Goal: Information Seeking & Learning: Understand process/instructions

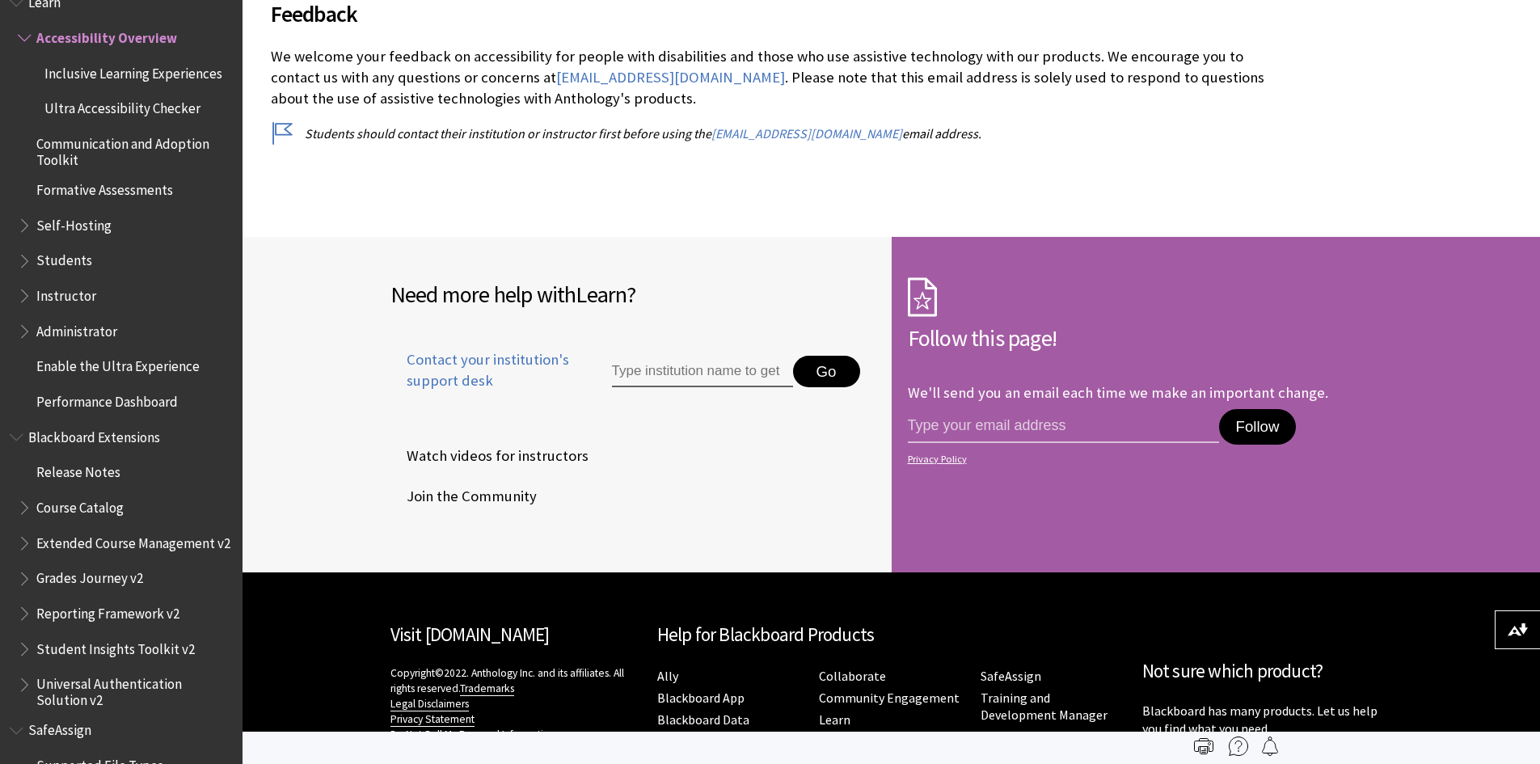
scroll to position [7032, 0]
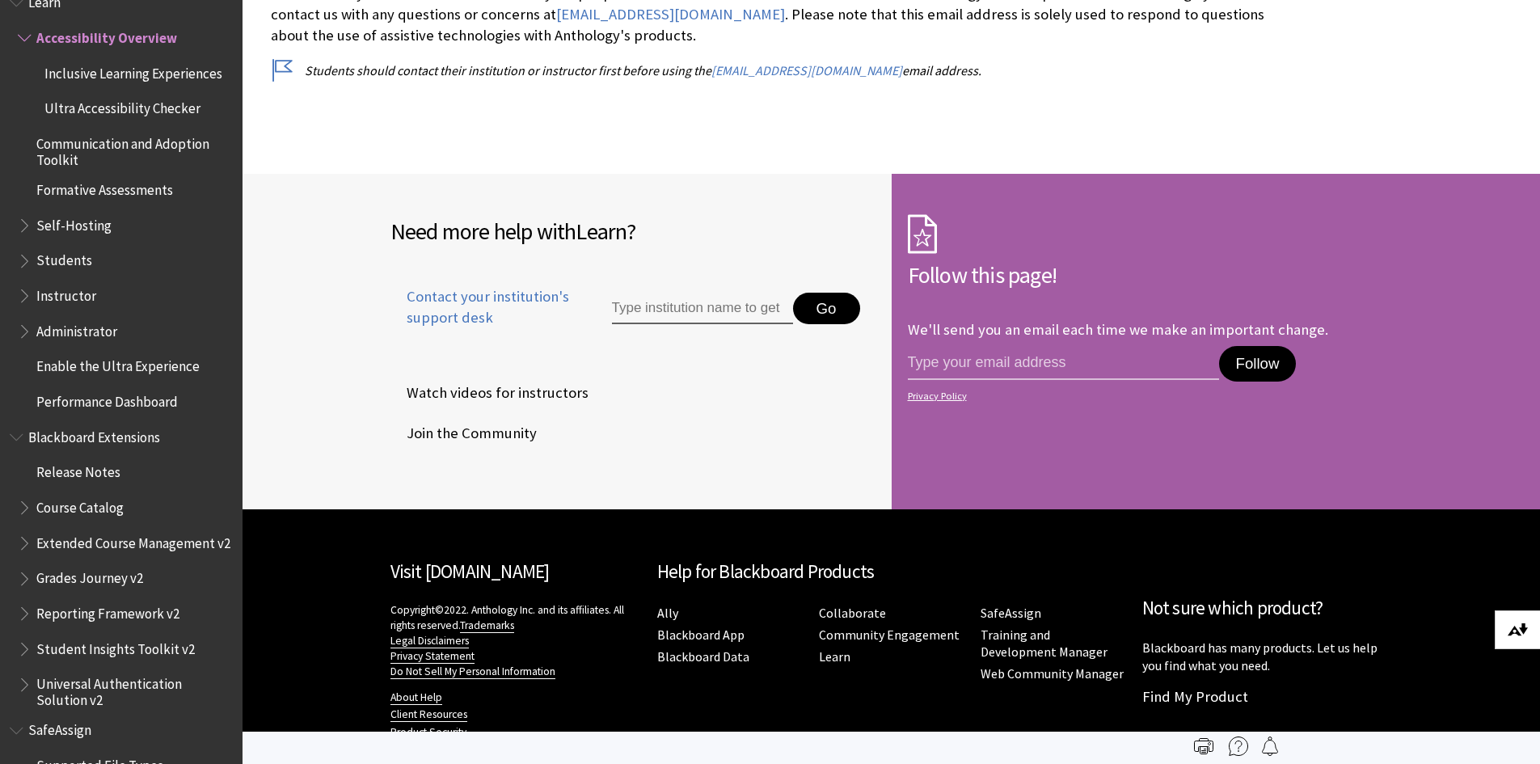
click at [1510, 630] on img at bounding box center [1517, 629] width 20 height 13
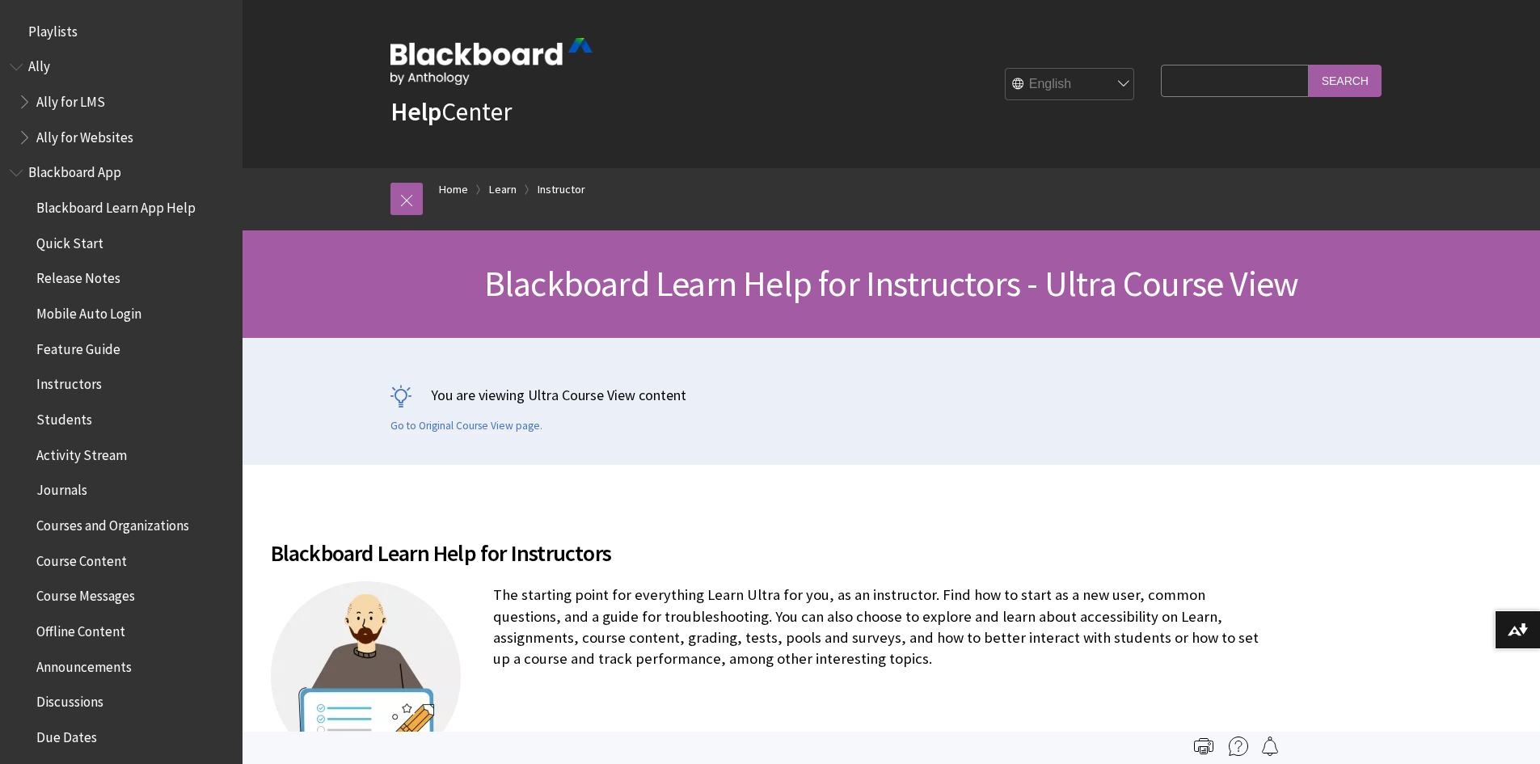
scroll to position [1956, 0]
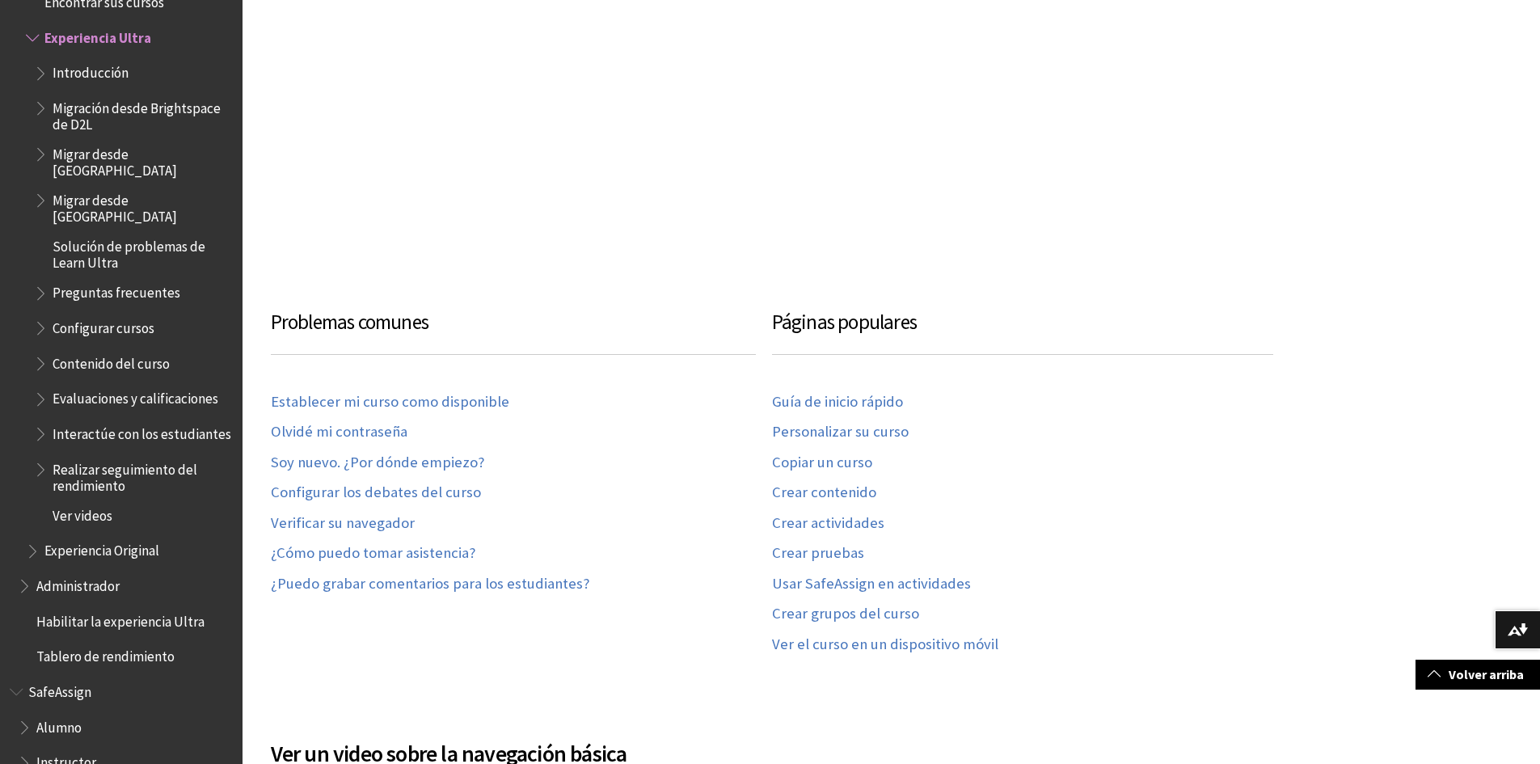
scroll to position [889, 0]
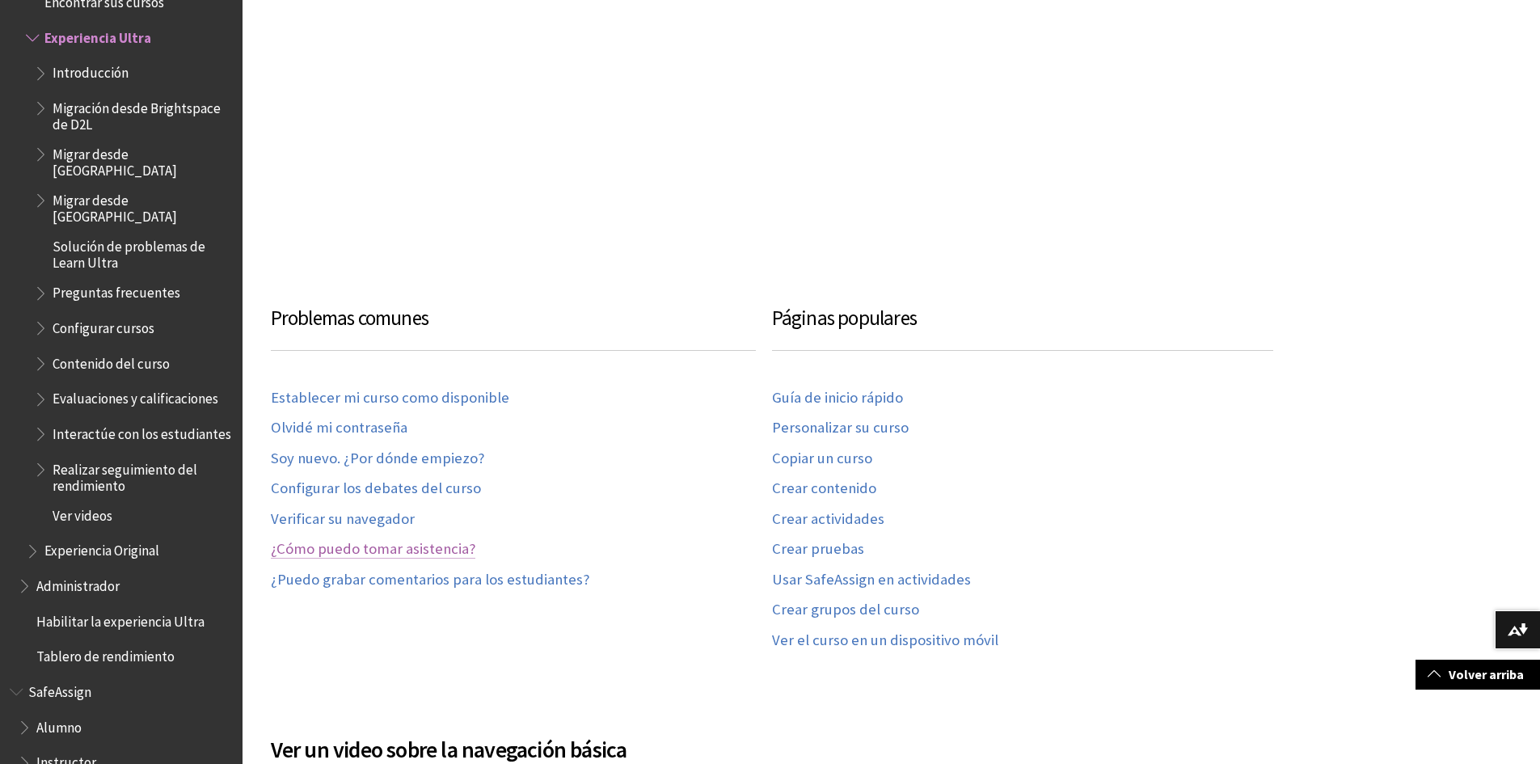
click at [331, 546] on link "¿Cómo puedo tomar asistencia?" at bounding box center [373, 549] width 204 height 19
